Goal: Information Seeking & Learning: Find specific fact

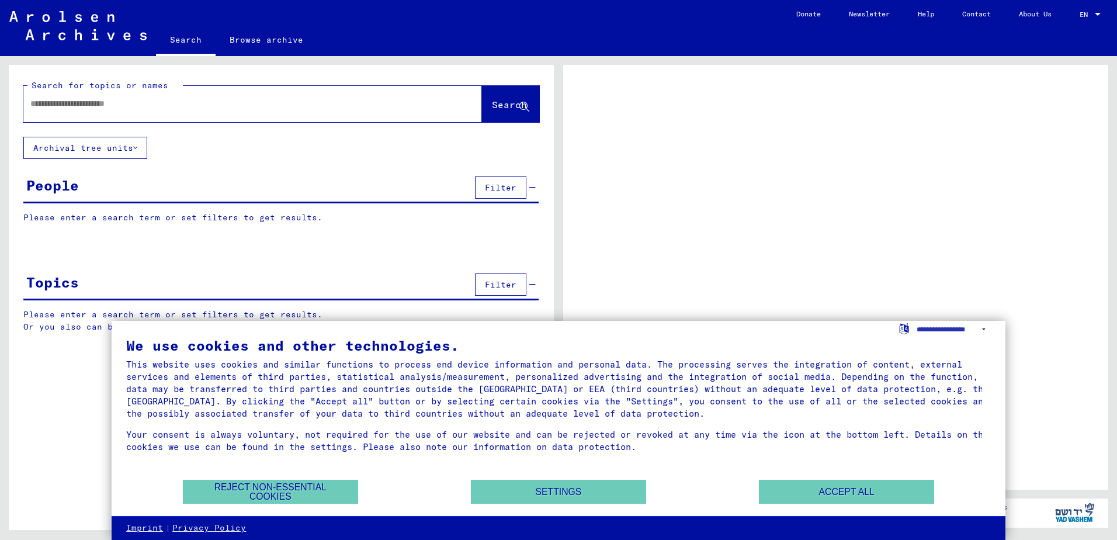
click at [195, 98] on input "text" at bounding box center [242, 104] width 424 height 12
type input "*****"
click at [505, 96] on button "Search" at bounding box center [510, 104] width 57 height 36
click at [247, 484] on button "Reject non-essential cookies" at bounding box center [270, 492] width 175 height 24
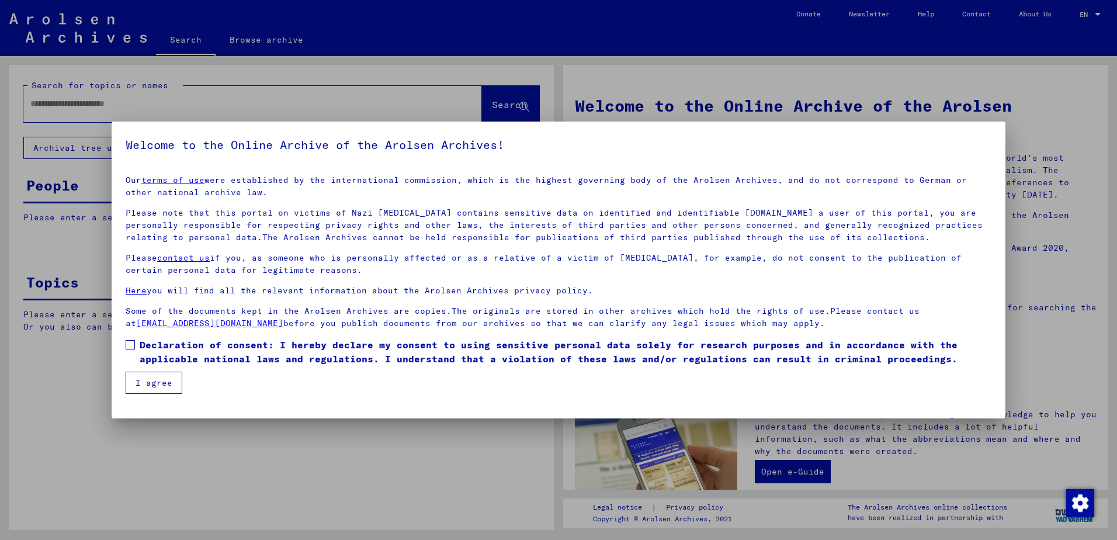
click at [120, 365] on mat-dialog-content "Our terms of use were established by the international commission, which is the…" at bounding box center [559, 280] width 894 height 228
click at [130, 340] on span at bounding box center [130, 344] width 9 height 9
click at [145, 383] on button "I agree" at bounding box center [154, 383] width 57 height 22
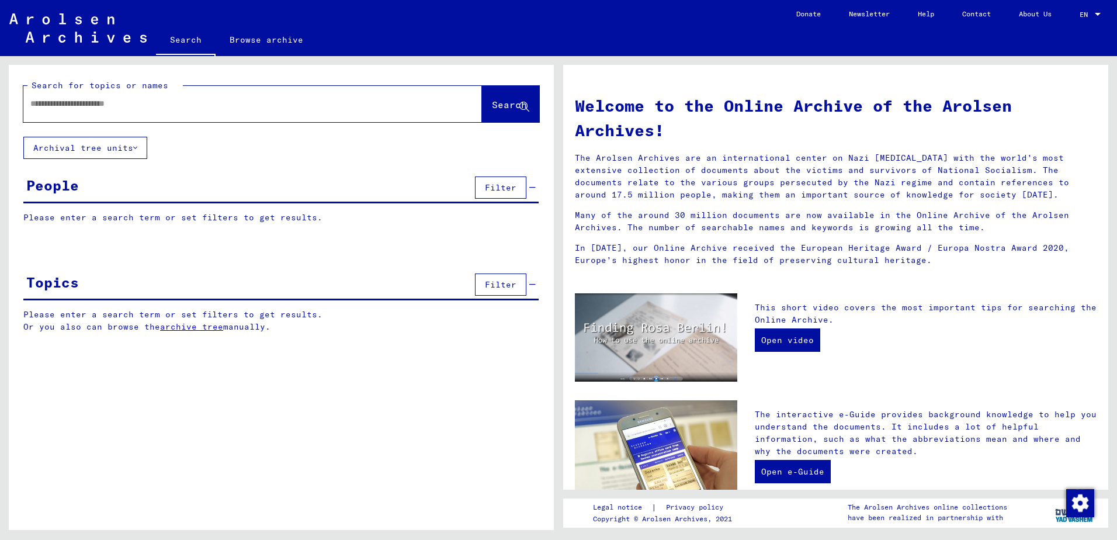
click at [233, 131] on div "Search for topics or names Search" at bounding box center [281, 101] width 545 height 72
click at [231, 112] on div at bounding box center [235, 104] width 424 height 26
click at [244, 98] on input "text" at bounding box center [238, 104] width 417 height 12
type input "*****"
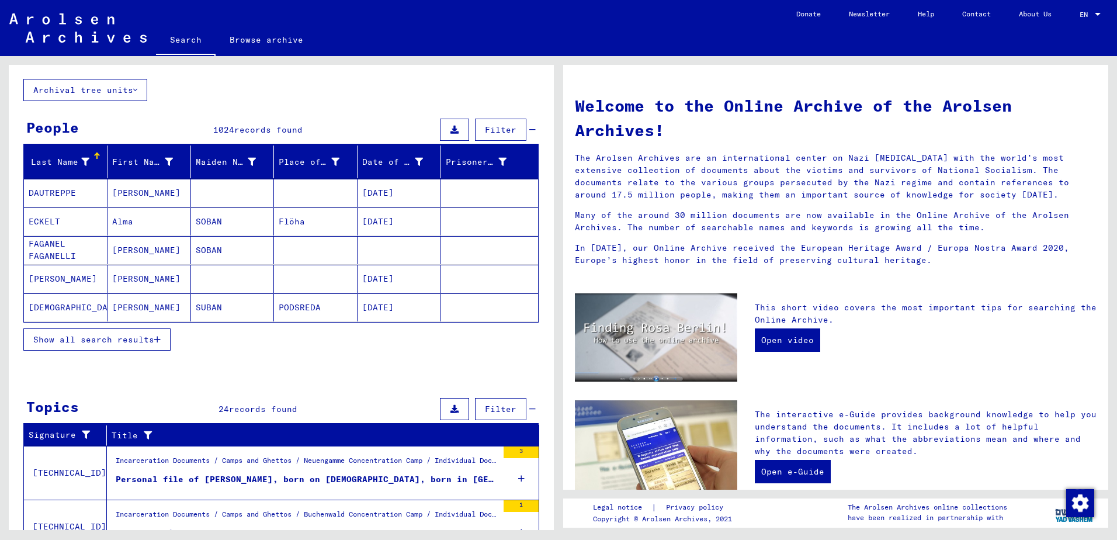
scroll to position [58, 0]
click at [133, 340] on span "Show all search results" at bounding box center [93, 339] width 121 height 11
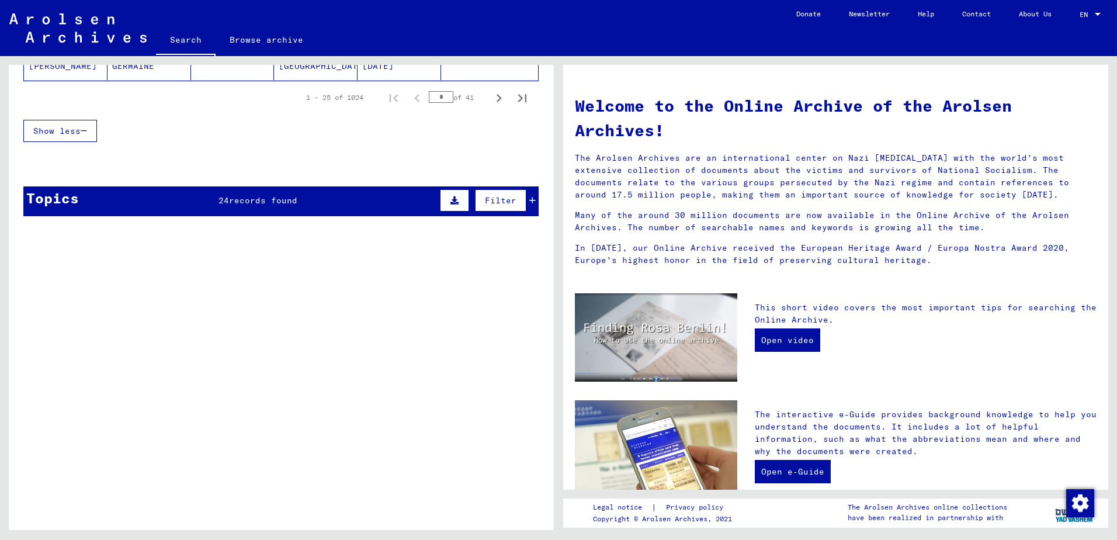
scroll to position [874, 0]
